Goal: Navigation & Orientation: Find specific page/section

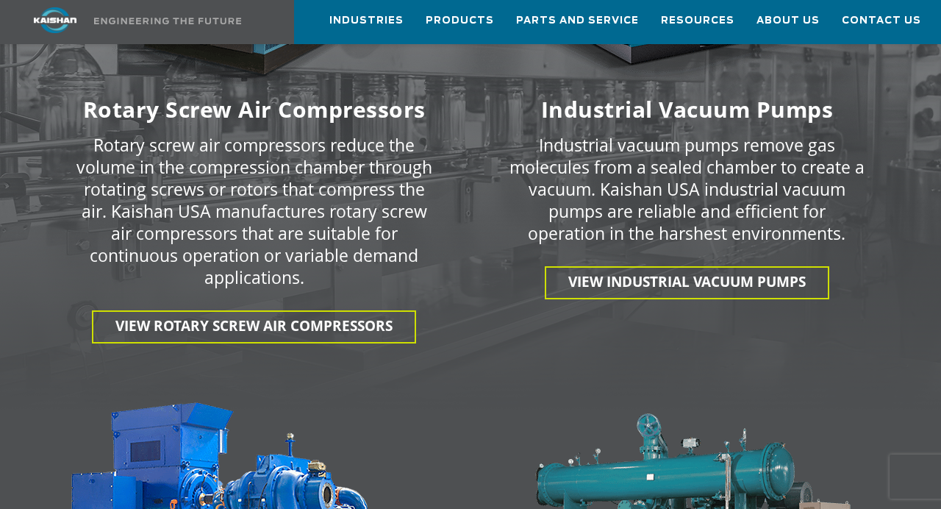
scroll to position [2279, 0]
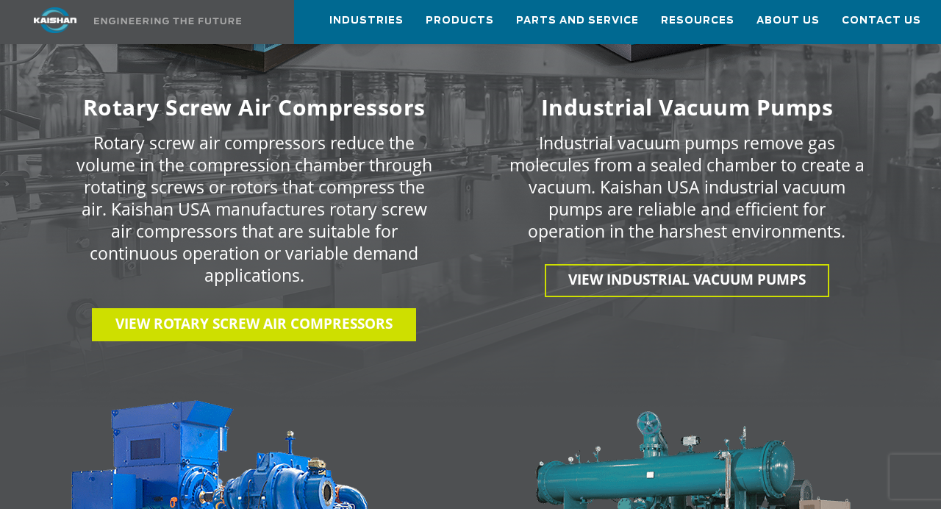
click at [389, 314] on span "View Rotary Screw Air Compressors" at bounding box center [253, 323] width 277 height 19
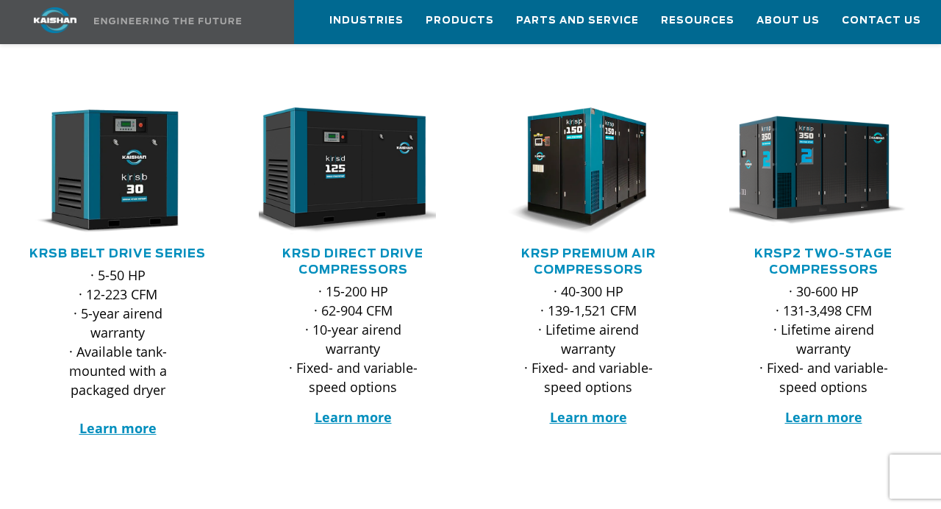
scroll to position [224, 0]
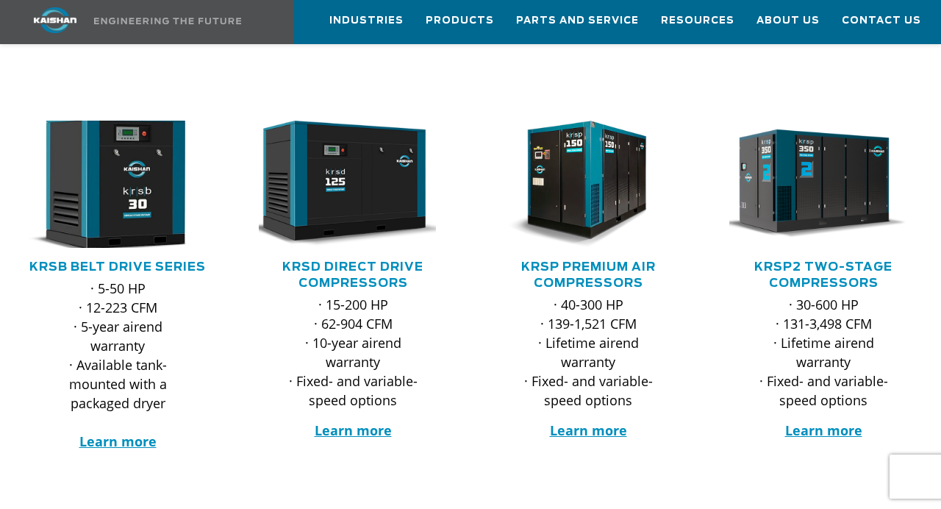
click at [140, 156] on img at bounding box center [106, 184] width 207 height 140
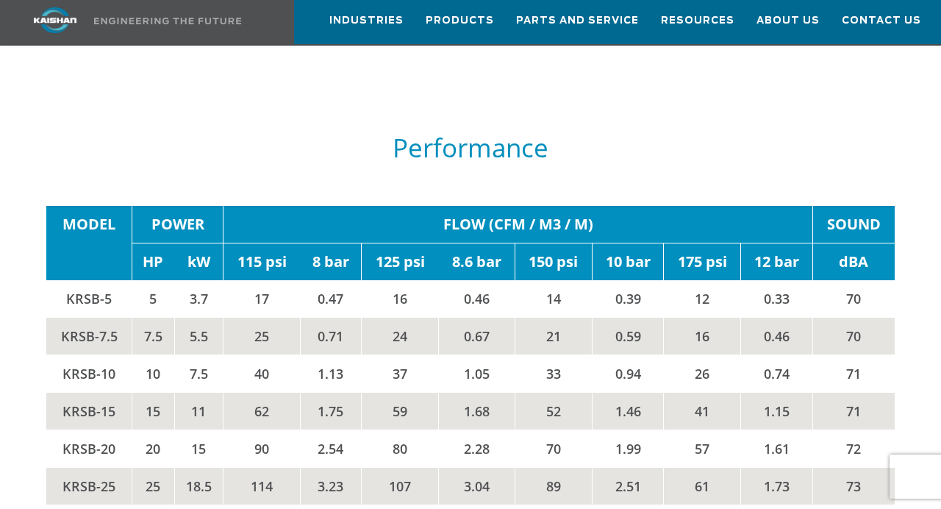
scroll to position [2128, 0]
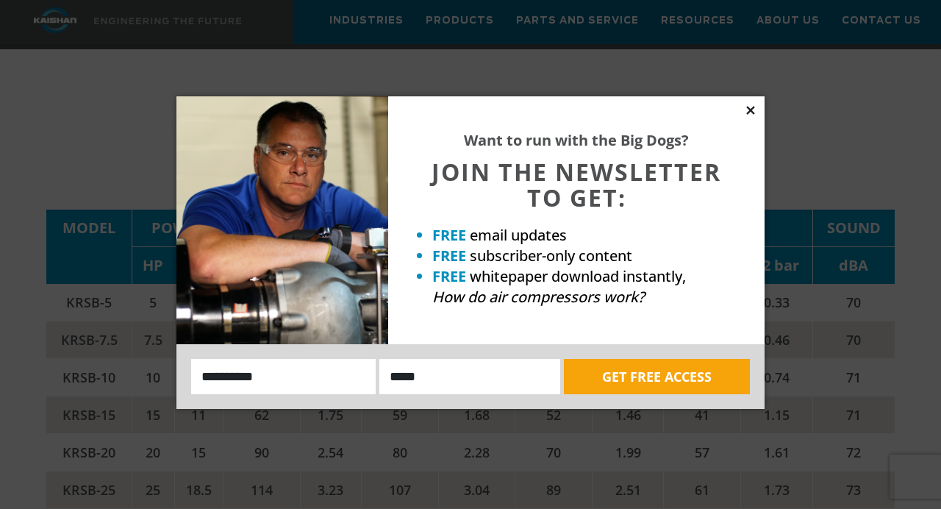
click at [753, 109] on icon at bounding box center [750, 110] width 8 height 8
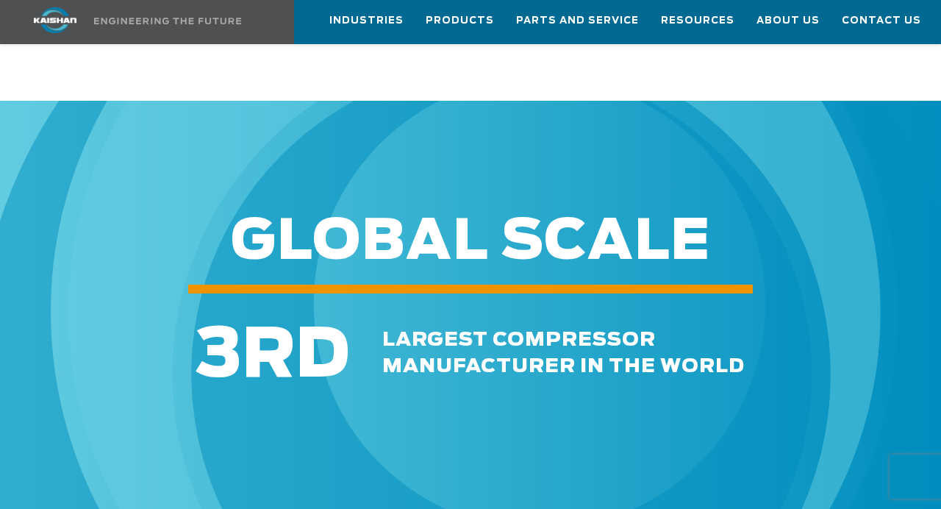
scroll to position [4112, 0]
